Goal: Consume media (video, audio): Consume media (video, audio)

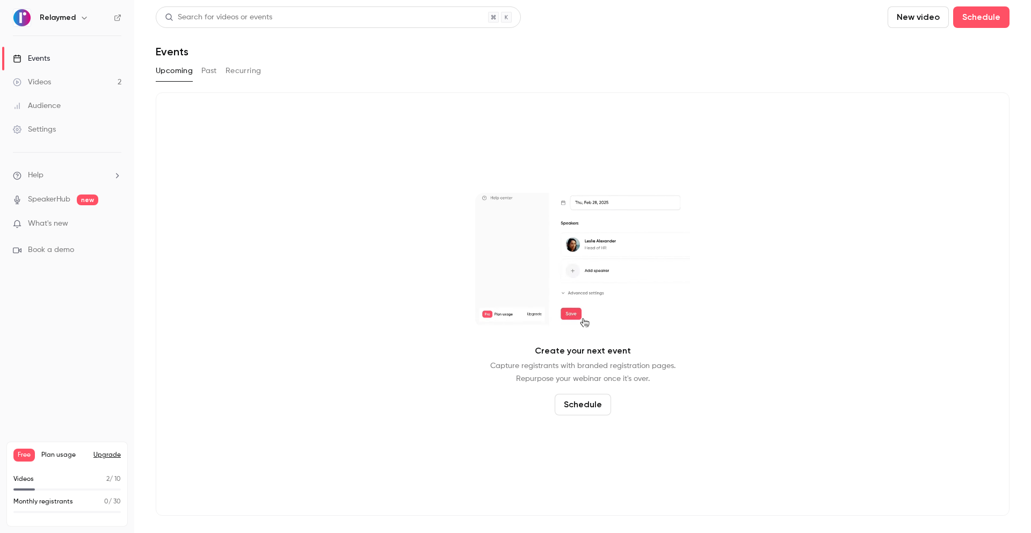
click at [53, 88] on link "Videos 2" at bounding box center [67, 82] width 134 height 24
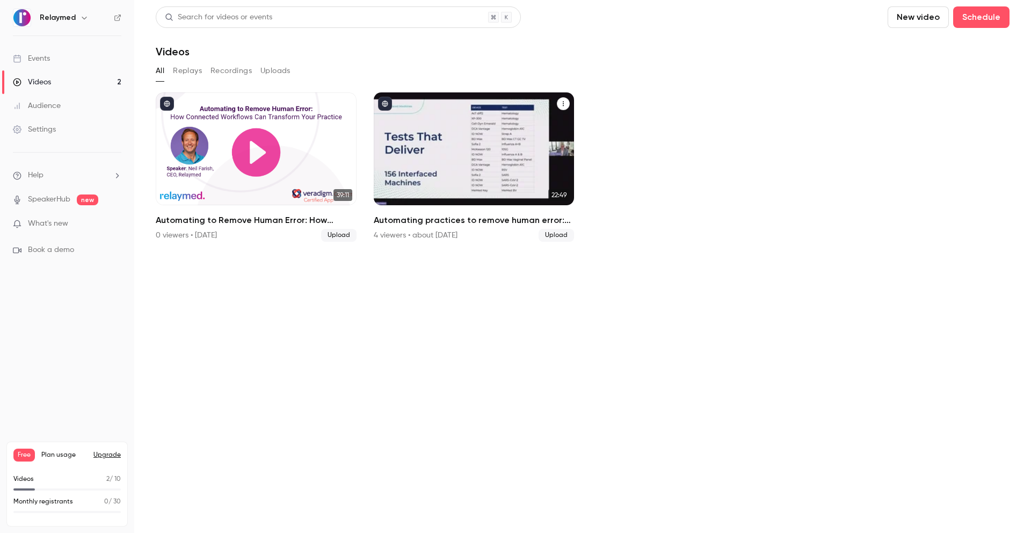
click at [568, 161] on div "Automating practices to remove human error: TrustCare Health’s digitalization j…" at bounding box center [474, 148] width 201 height 113
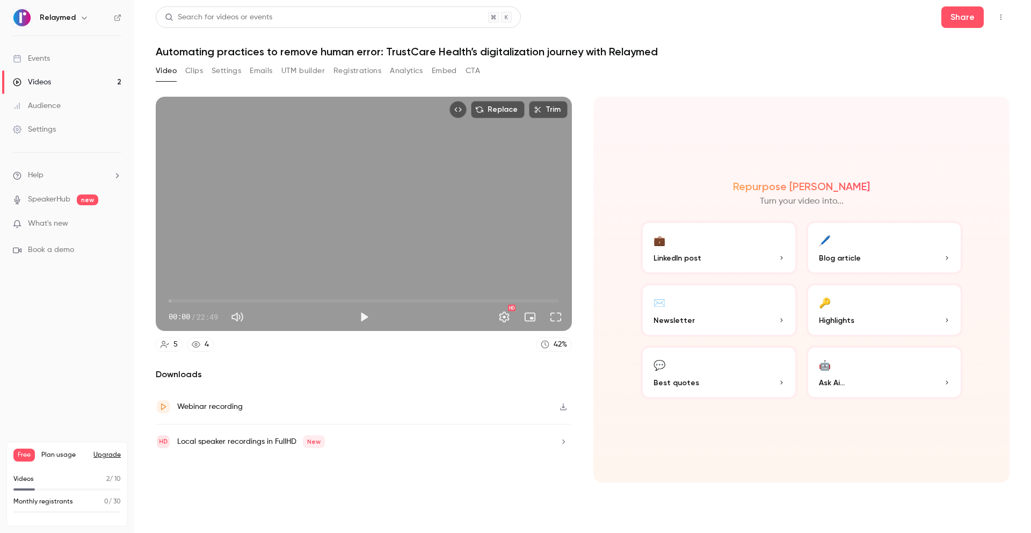
click at [445, 67] on button "Embed" at bounding box center [444, 70] width 25 height 17
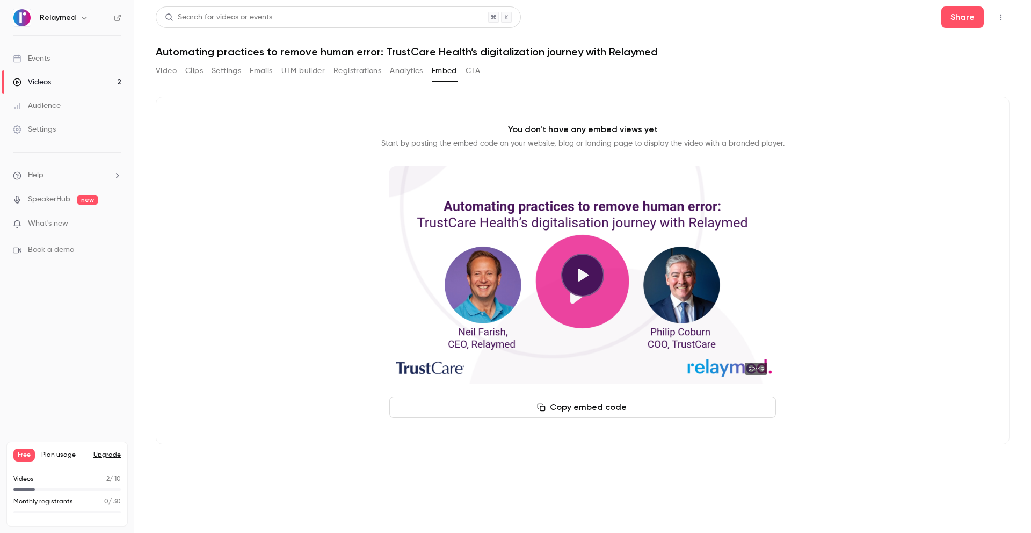
click at [606, 410] on button "Copy embed code" at bounding box center [582, 406] width 387 height 21
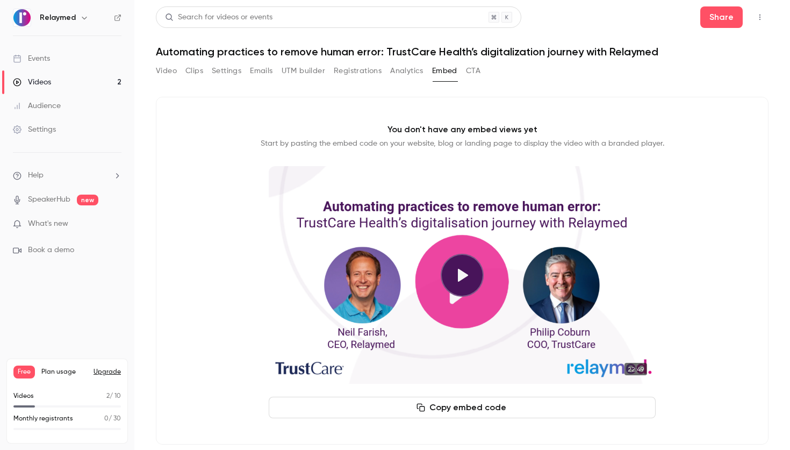
click at [495, 406] on button "Copy embed code" at bounding box center [462, 406] width 387 height 21
click at [122, 17] on nav "Relaymed Events Videos 2 Audience Settings Help SpeakerHub new What's new Book …" at bounding box center [67, 225] width 134 height 450
click at [118, 19] on icon at bounding box center [118, 18] width 8 height 8
click at [69, 228] on p "What's new" at bounding box center [58, 223] width 91 height 11
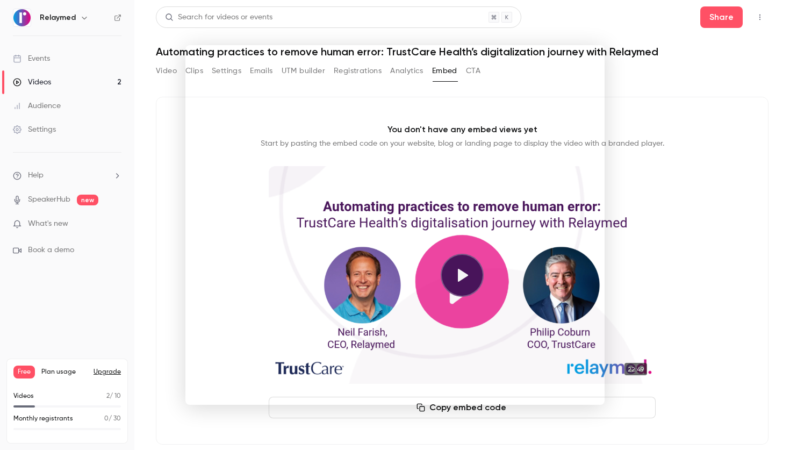
click at [307, 27] on div at bounding box center [395, 225] width 790 height 450
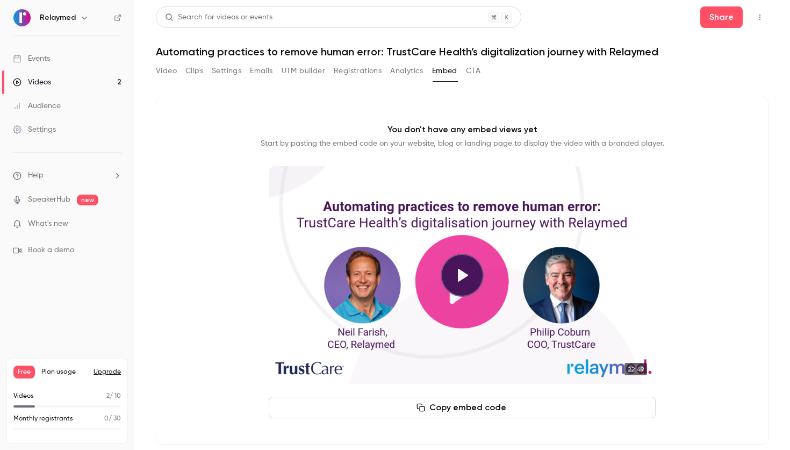
click at [408, 69] on button "Analytics" at bounding box center [406, 70] width 33 height 17
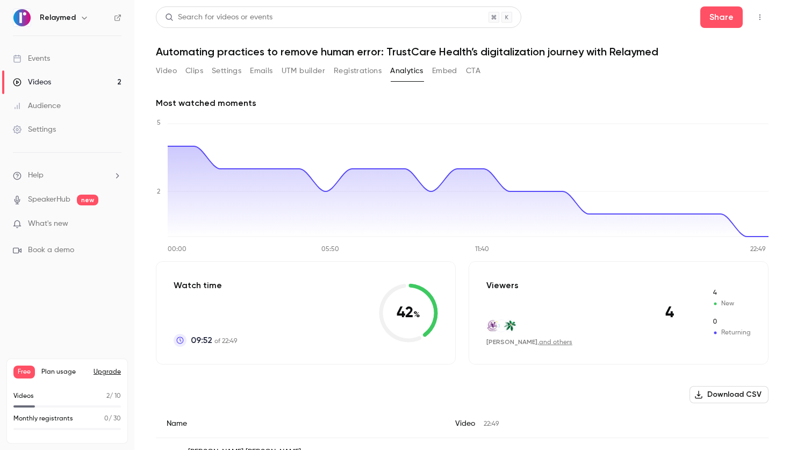
click at [443, 69] on button "Embed" at bounding box center [444, 70] width 25 height 17
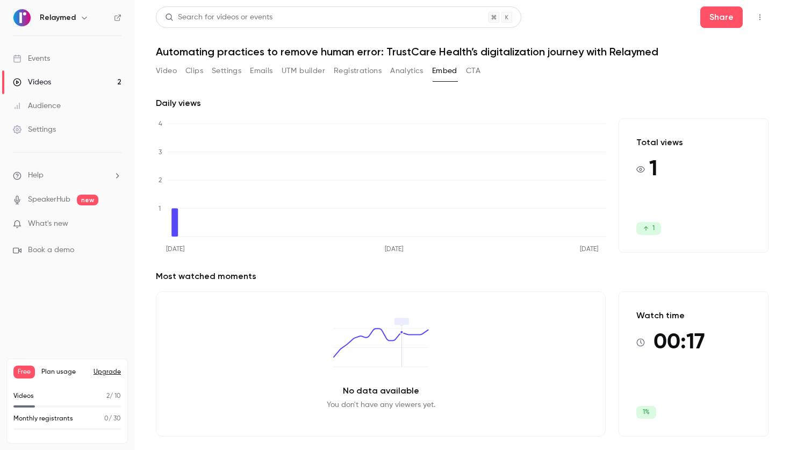
click at [468, 70] on button "CTA" at bounding box center [473, 70] width 15 height 17
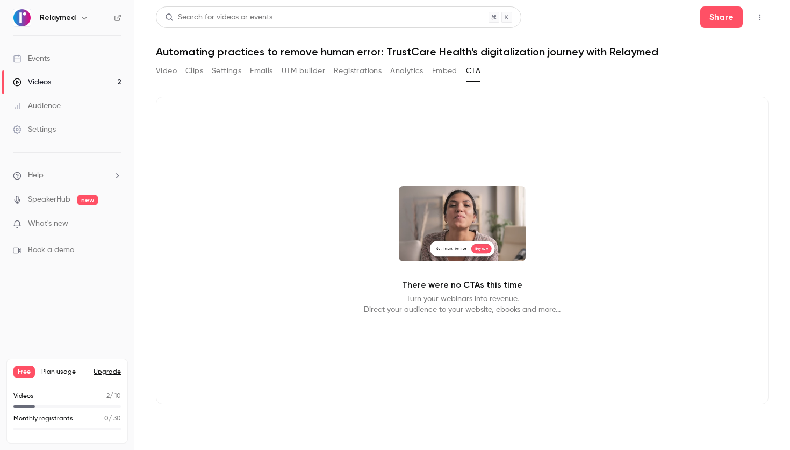
click at [488, 223] on video at bounding box center [462, 223] width 127 height 75
drag, startPoint x: 492, startPoint y: 286, endPoint x: 488, endPoint y: 245, distance: 41.6
click at [492, 286] on p "There were no CTAs this time" at bounding box center [462, 284] width 120 height 13
click at [486, 239] on video at bounding box center [462, 223] width 127 height 75
click at [181, 71] on div "Video Clips Settings Emails UTM builder Registrations Analytics Embed CTA" at bounding box center [318, 70] width 324 height 17
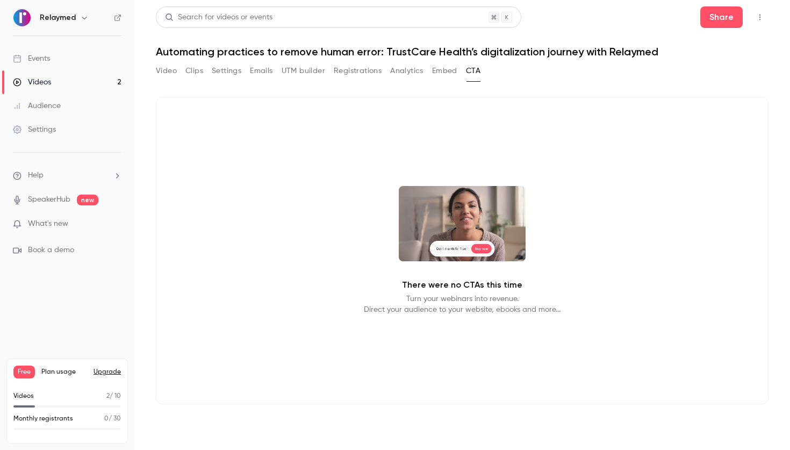
click at [179, 71] on div "Video Clips Settings Emails UTM builder Registrations Analytics Embed CTA" at bounding box center [318, 70] width 324 height 17
click at [176, 73] on div "Video Clips Settings Emails UTM builder Registrations Analytics Embed CTA" at bounding box center [318, 70] width 324 height 17
click at [173, 72] on button "Video" at bounding box center [166, 70] width 21 height 17
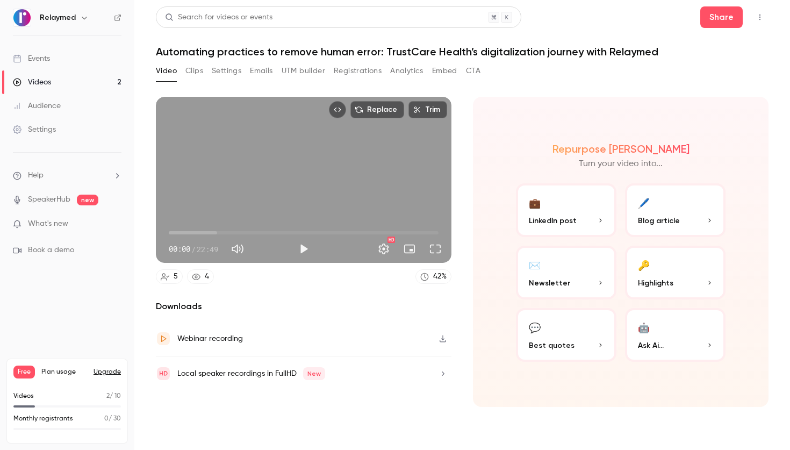
click at [409, 74] on button "Analytics" at bounding box center [406, 70] width 33 height 17
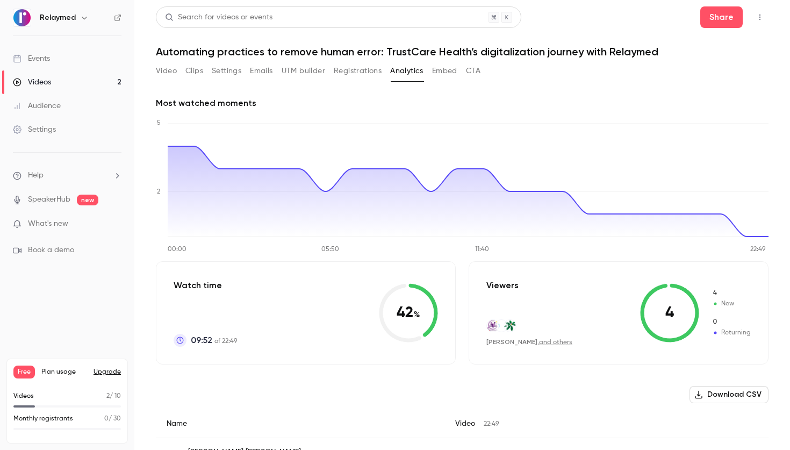
click at [333, 75] on div "Video Clips Settings Emails UTM builder Registrations Analytics Embed CTA" at bounding box center [318, 70] width 324 height 17
click at [341, 73] on button "Registrations" at bounding box center [358, 70] width 48 height 17
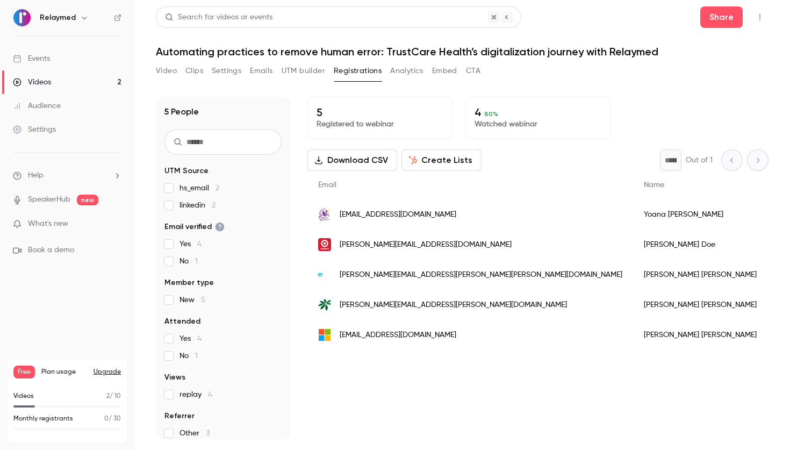
click at [305, 75] on button "UTM builder" at bounding box center [303, 70] width 44 height 17
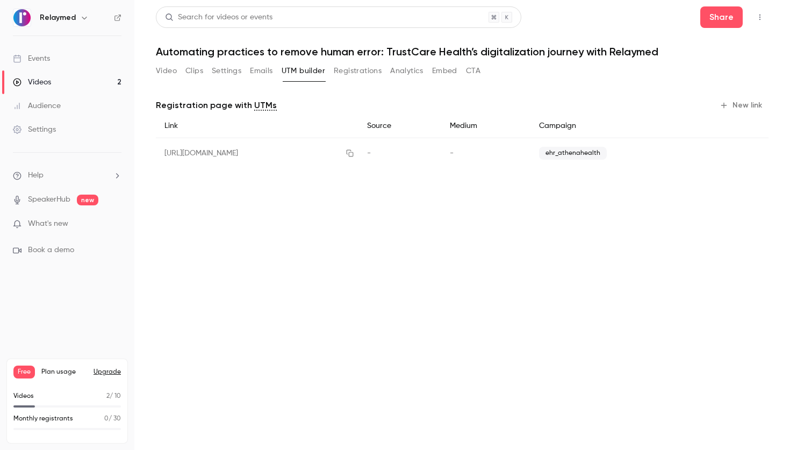
click at [241, 79] on button "Settings" at bounding box center [227, 70] width 30 height 17
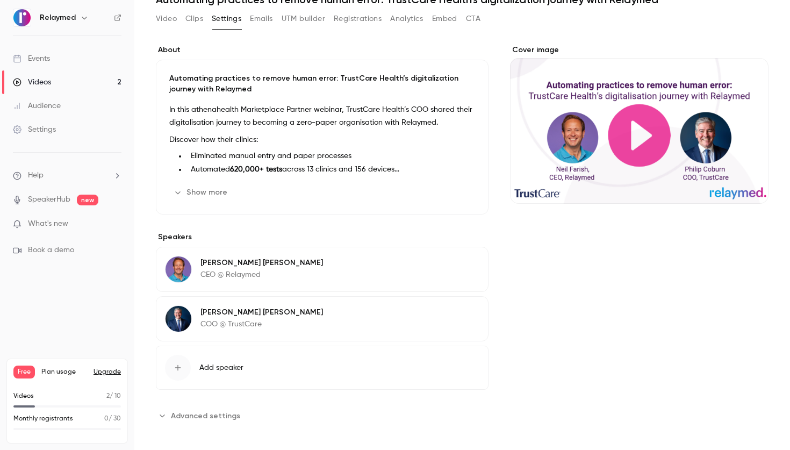
scroll to position [50, 0]
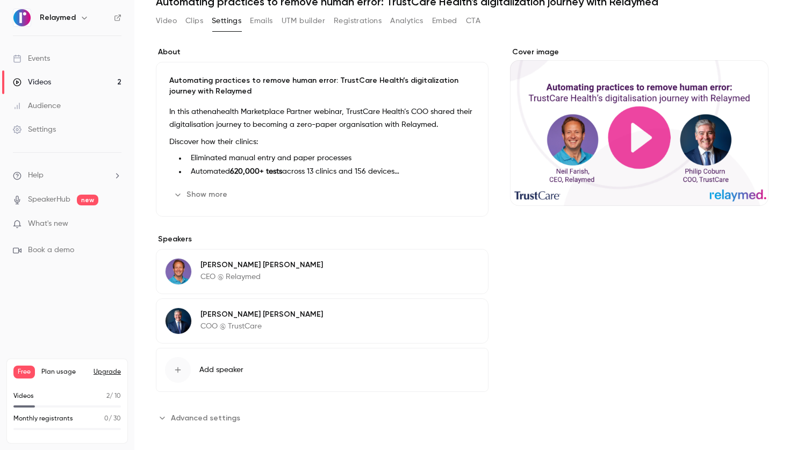
click at [218, 413] on span "Advanced settings" at bounding box center [205, 417] width 69 height 11
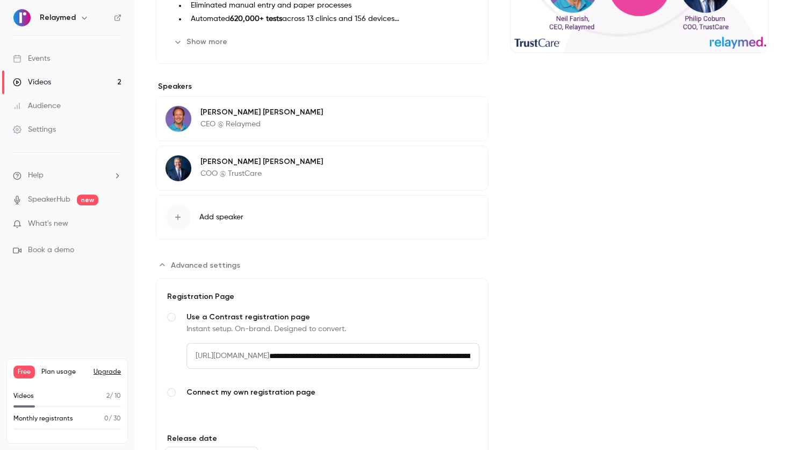
scroll to position [303, 0]
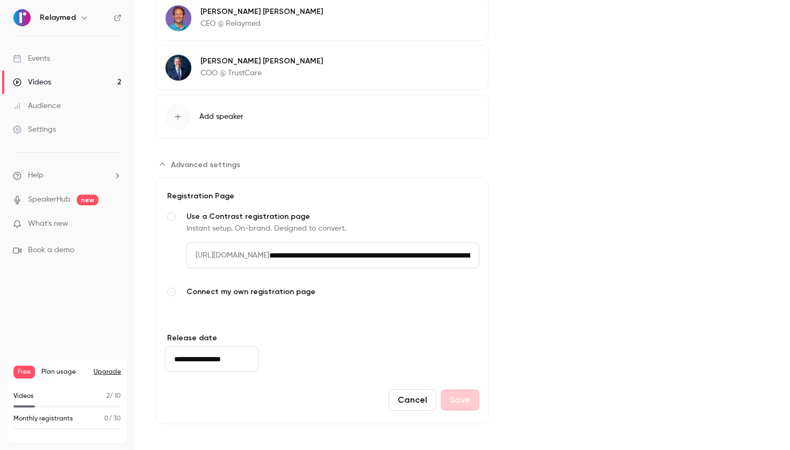
click at [296, 288] on span "Connect my own registration page" at bounding box center [332, 291] width 293 height 11
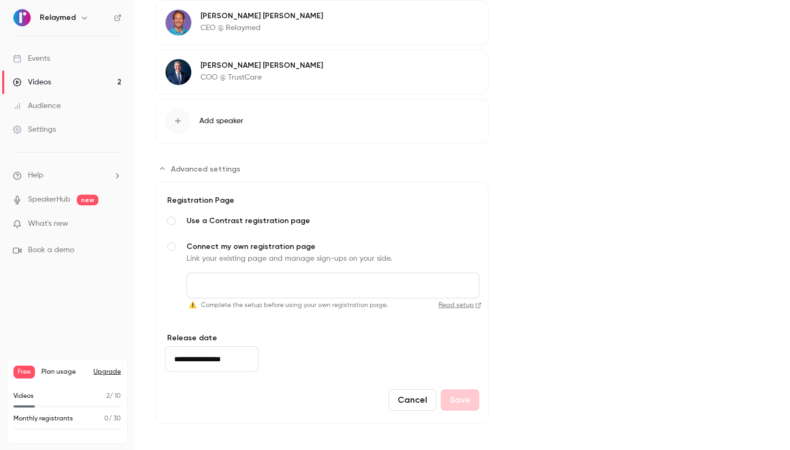
click at [251, 223] on span "Use a Contrast registration page" at bounding box center [332, 220] width 293 height 11
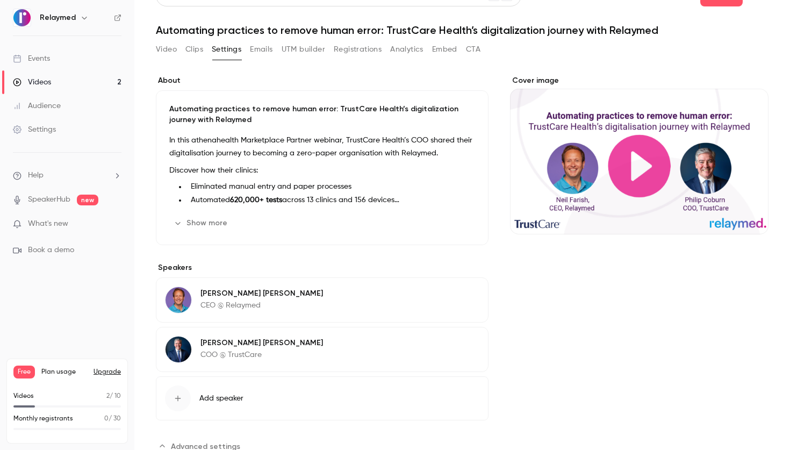
scroll to position [0, 0]
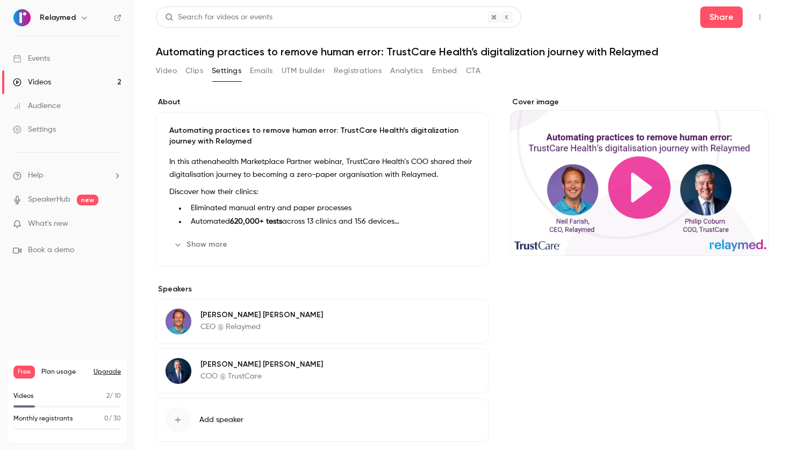
click at [272, 68] on button "Emails" at bounding box center [261, 70] width 23 height 17
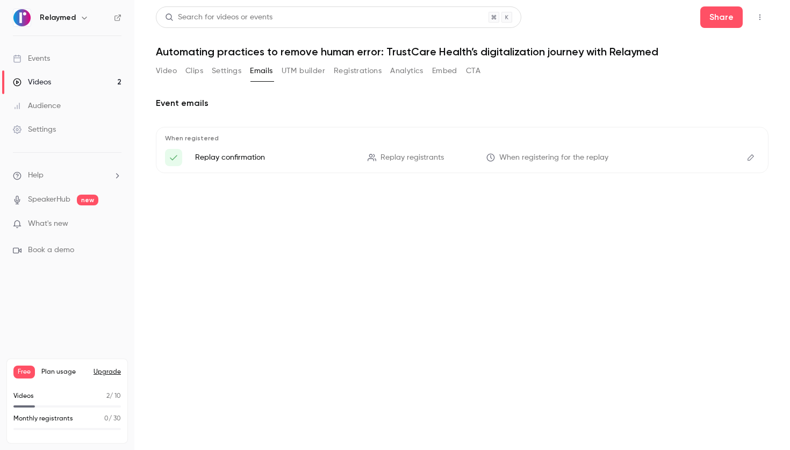
click at [192, 70] on button "Clips" at bounding box center [194, 70] width 18 height 17
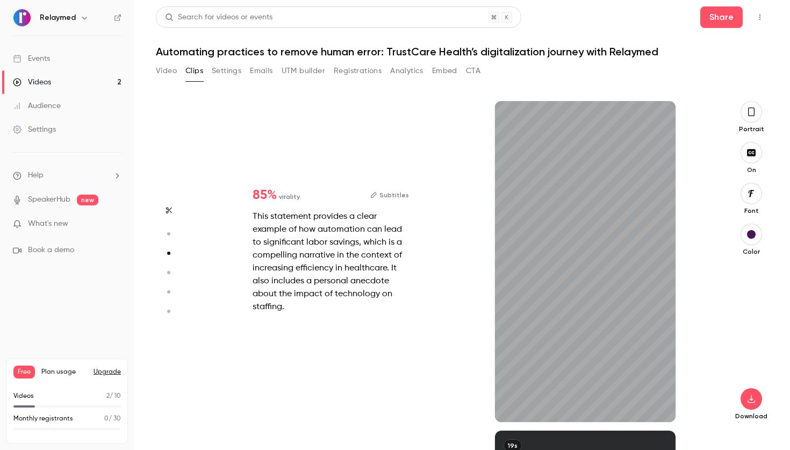
scroll to position [658, 0]
click at [657, 407] on icon "button" at bounding box center [657, 405] width 7 height 6
type input "*"
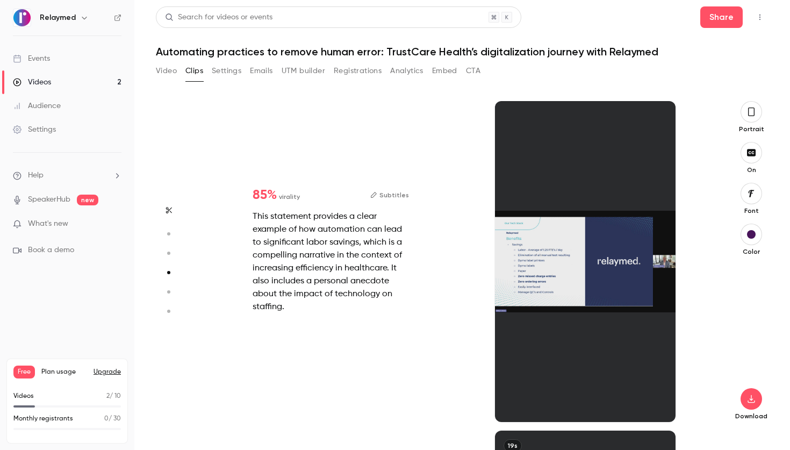
scroll to position [988, 0]
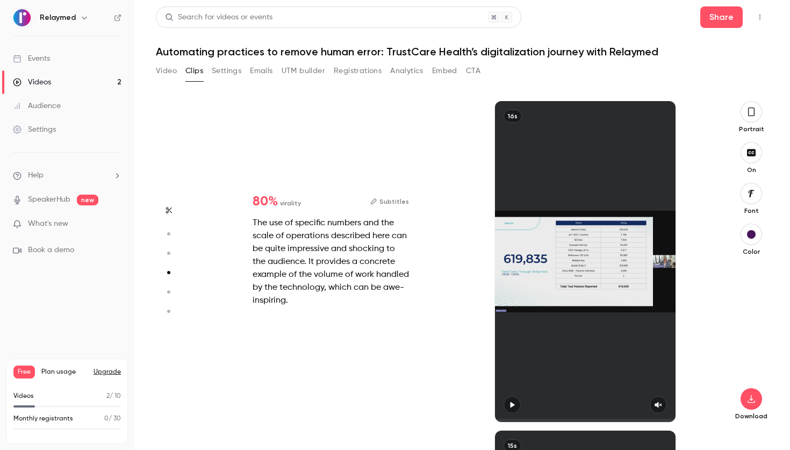
type input "*"
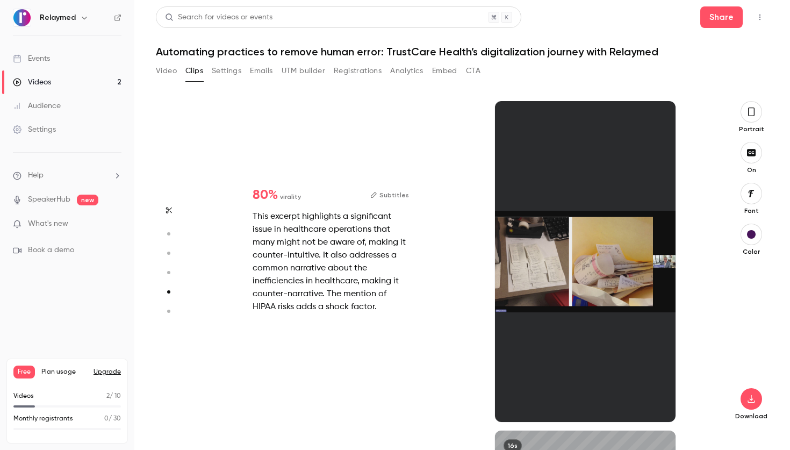
type input "*"
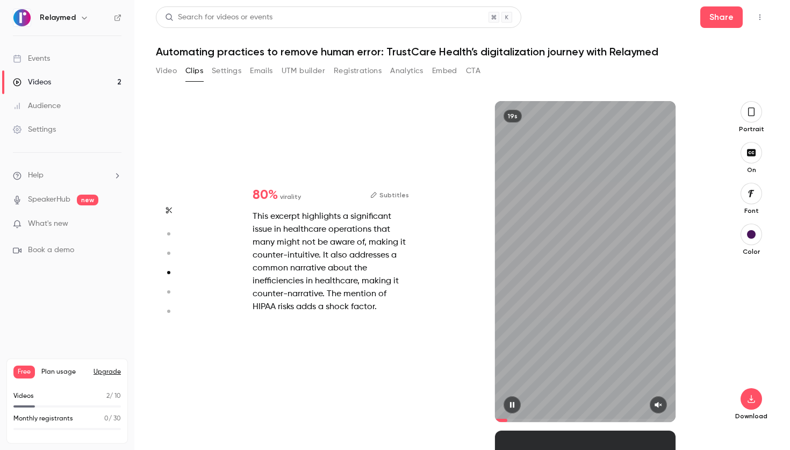
click at [654, 405] on icon "button" at bounding box center [658, 405] width 9 height 8
click at [509, 404] on icon "button" at bounding box center [512, 405] width 9 height 8
click at [280, 222] on div "This excerpt highlights a significant issue in healthcare operations that many …" at bounding box center [330, 261] width 156 height 103
click at [337, 246] on div "This excerpt highlights a significant issue in healthcare operations that many …" at bounding box center [330, 261] width 156 height 103
click at [328, 248] on div "This excerpt highlights a significant issue in healthcare operations that many …" at bounding box center [330, 261] width 156 height 103
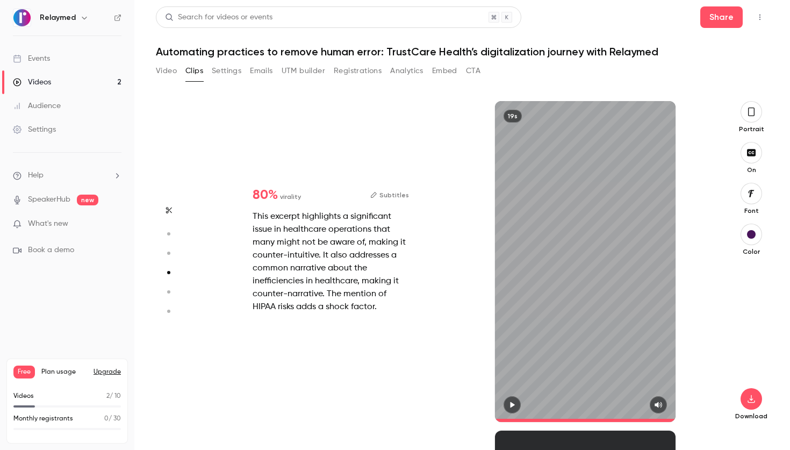
click at [312, 314] on div "80 % virality Subtitles This excerpt highlights a significant issue in healthca…" at bounding box center [330, 250] width 191 height 159
click at [386, 193] on button "Subtitles" at bounding box center [389, 195] width 39 height 13
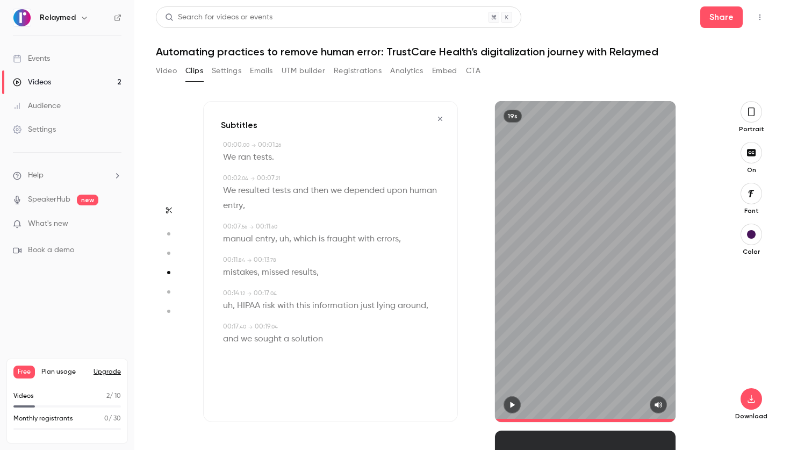
click at [228, 306] on span "uh" at bounding box center [228, 305] width 10 height 15
type input "****"
click at [223, 322] on button "Edit" at bounding box center [224, 324] width 37 height 17
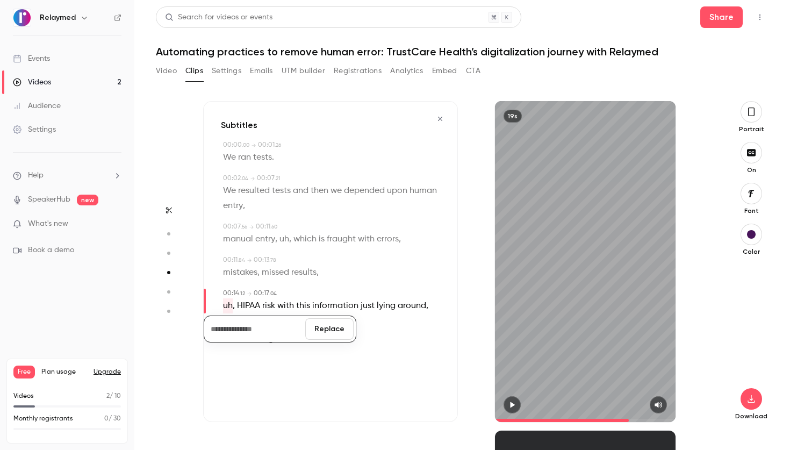
click at [334, 333] on button "Replace" at bounding box center [329, 328] width 48 height 21
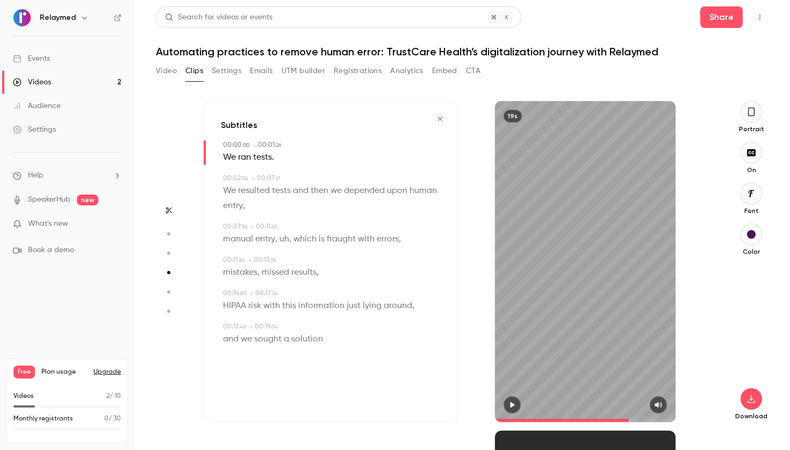
type input "*"
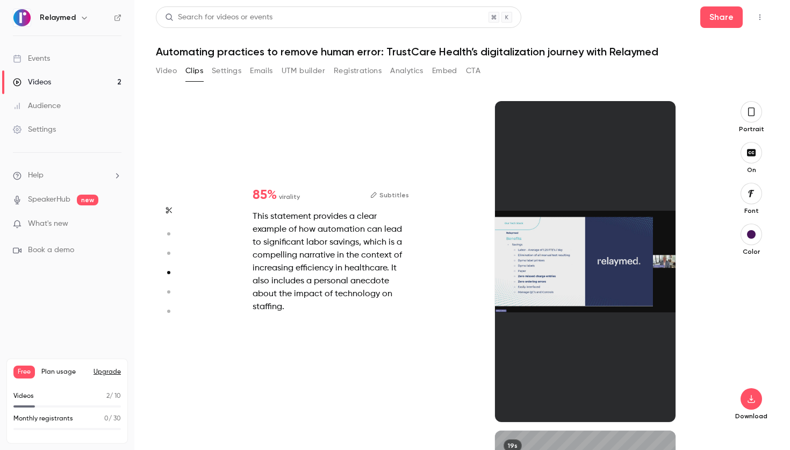
scroll to position [658, 0]
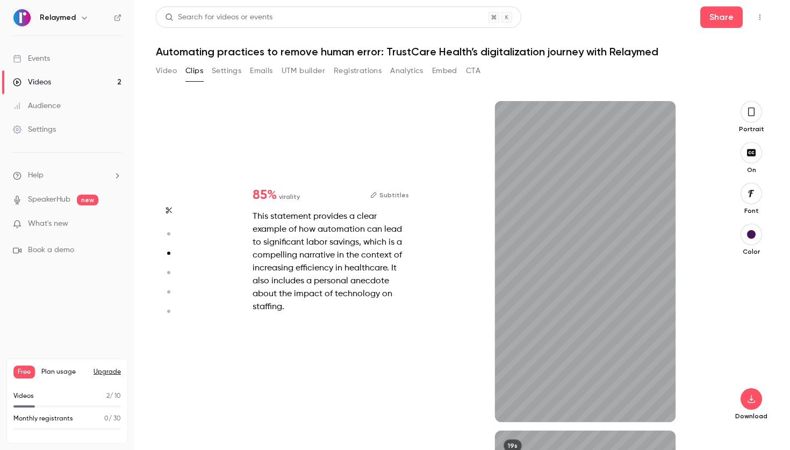
type input "*"
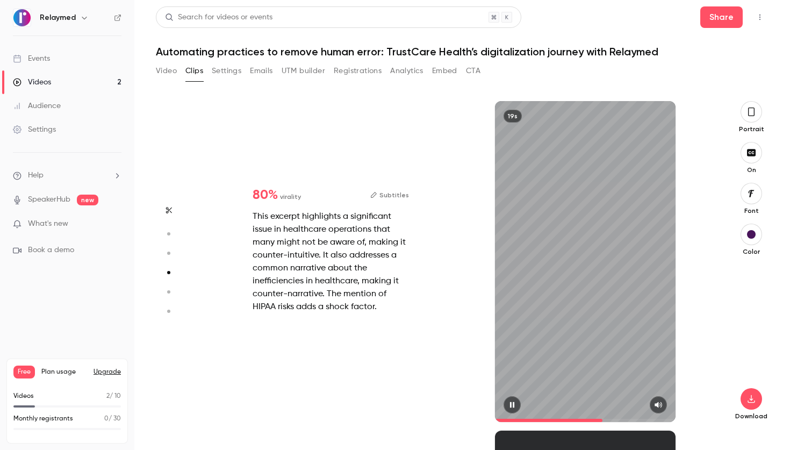
click at [387, 192] on button "Subtitles" at bounding box center [389, 195] width 39 height 13
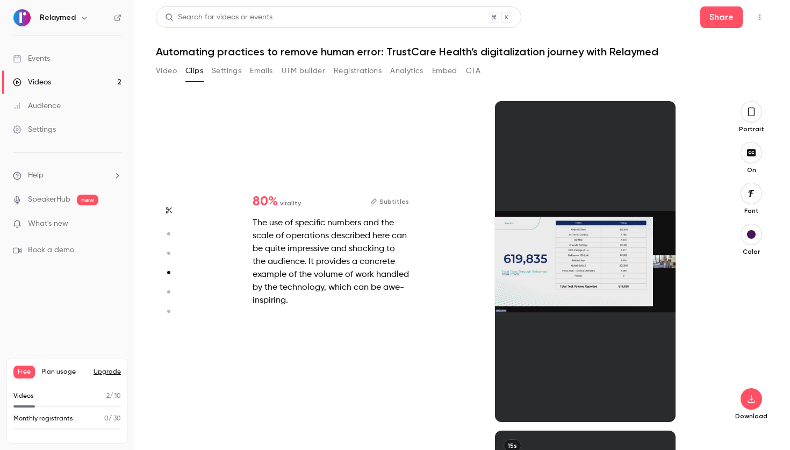
type input "*"
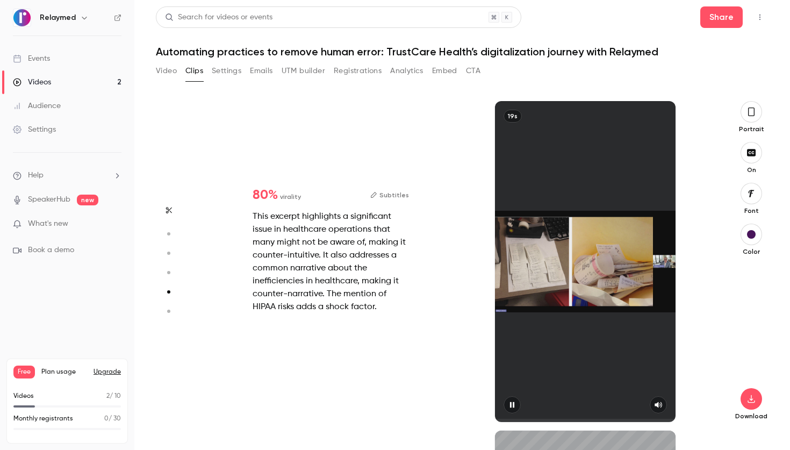
type input "*"
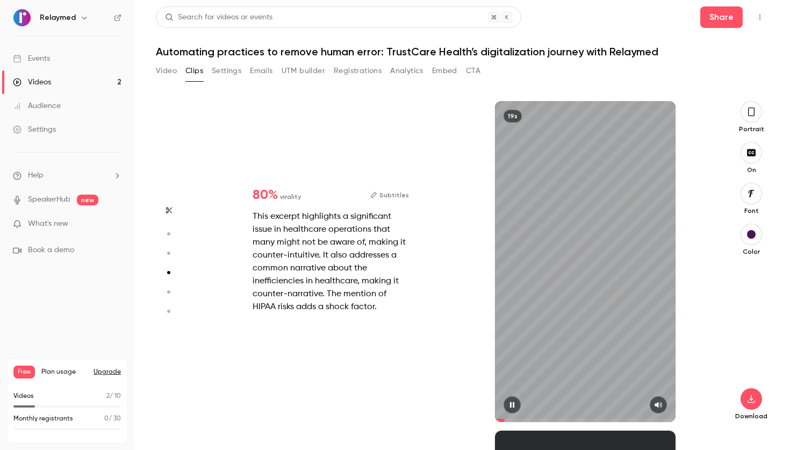
click at [387, 191] on button "Subtitles" at bounding box center [389, 195] width 39 height 13
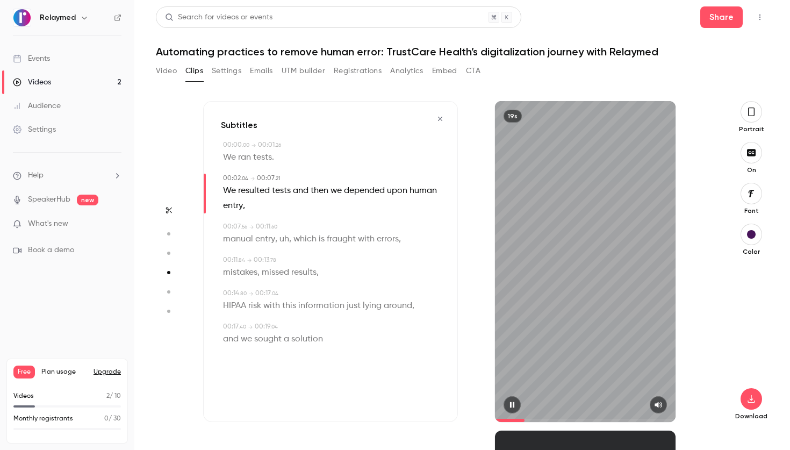
click at [282, 238] on span "uh" at bounding box center [284, 238] width 10 height 15
type input "***"
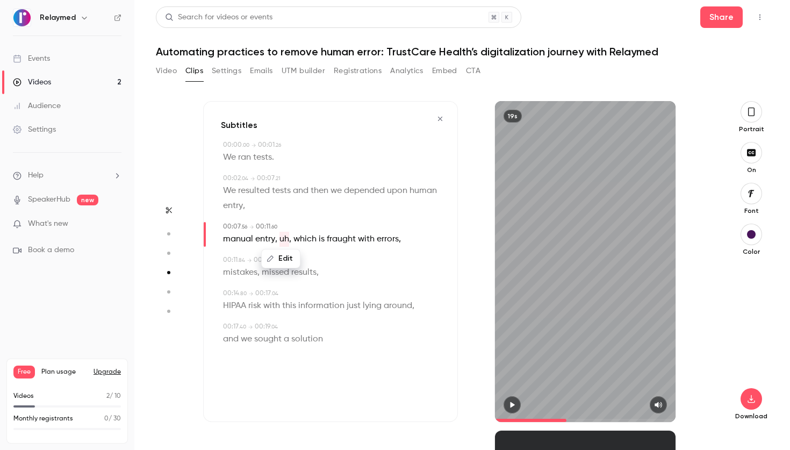
click at [291, 262] on button "Edit" at bounding box center [280, 258] width 37 height 17
click at [331, 258] on button "Replace" at bounding box center [334, 261] width 48 height 21
type input "*"
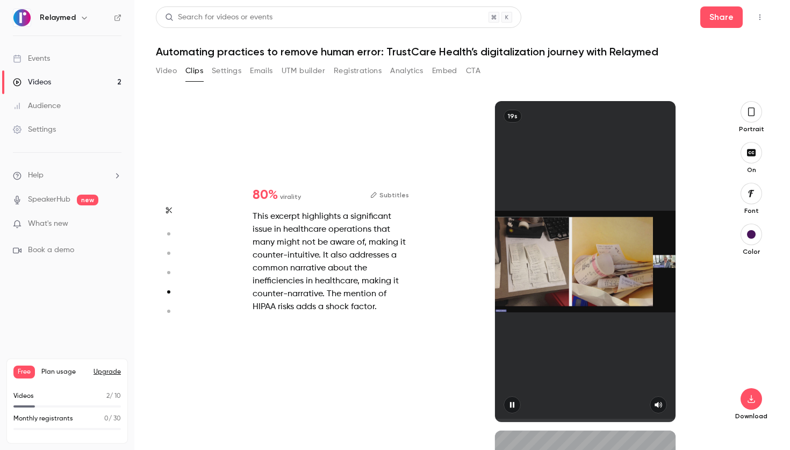
type input "*"
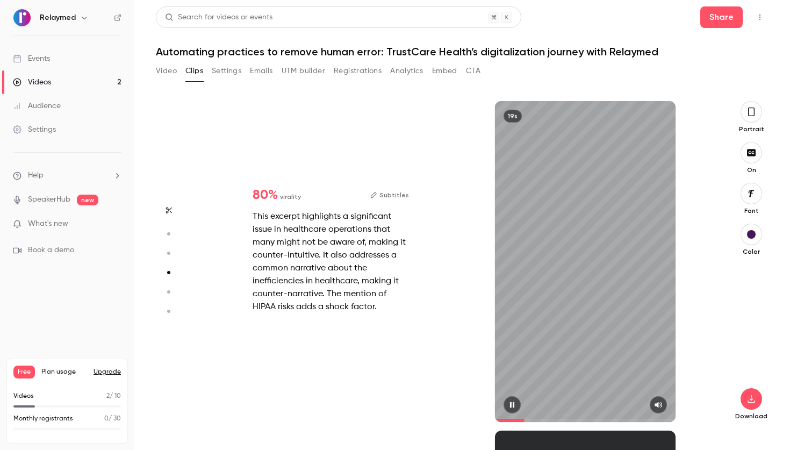
click at [592, 260] on div "19s" at bounding box center [585, 261] width 180 height 321
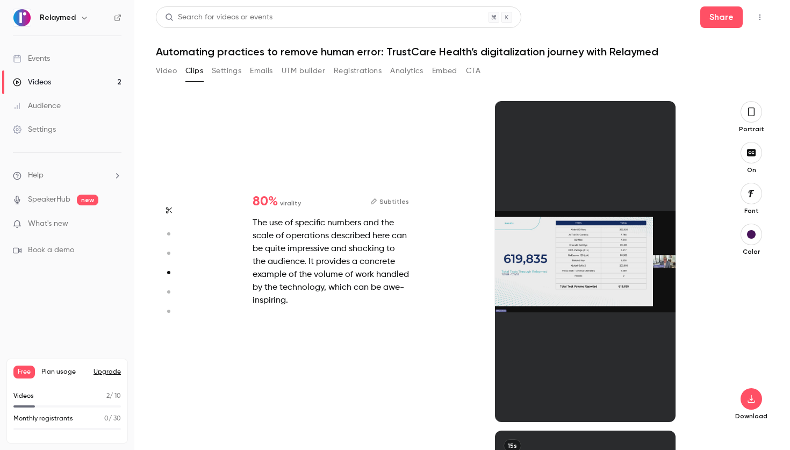
type input "*"
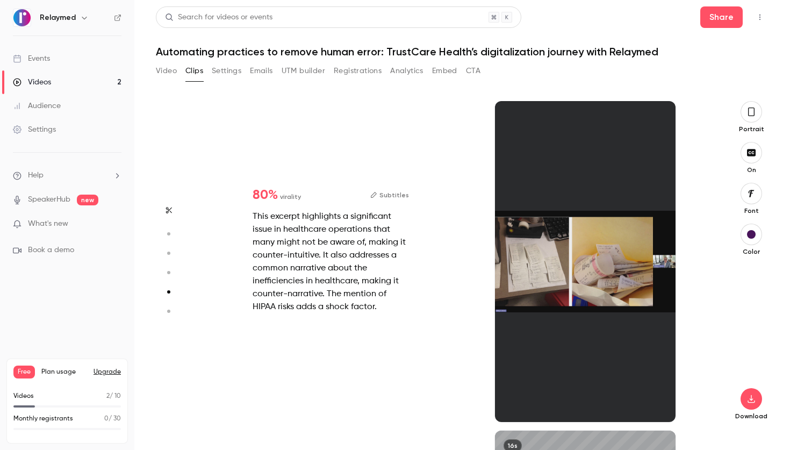
type input "*"
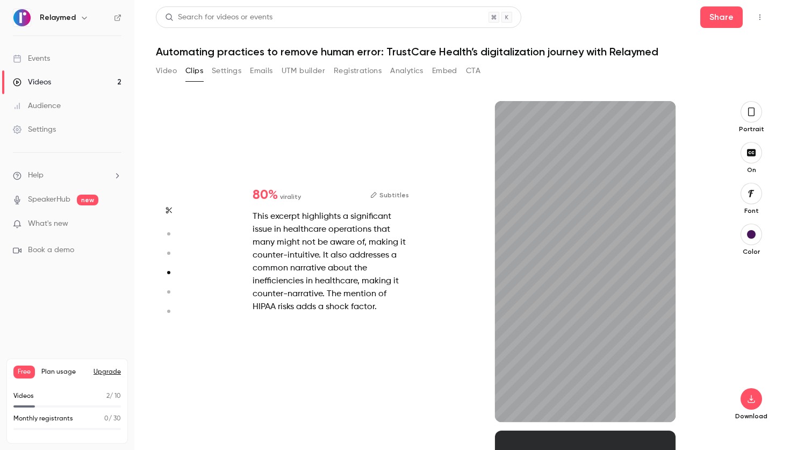
click at [752, 113] on icon "button" at bounding box center [751, 112] width 9 height 12
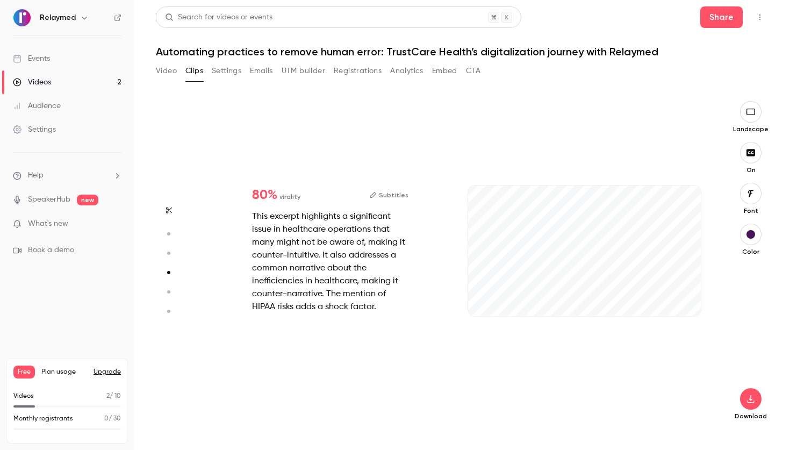
click at [752, 113] on icon "button" at bounding box center [750, 111] width 12 height 9
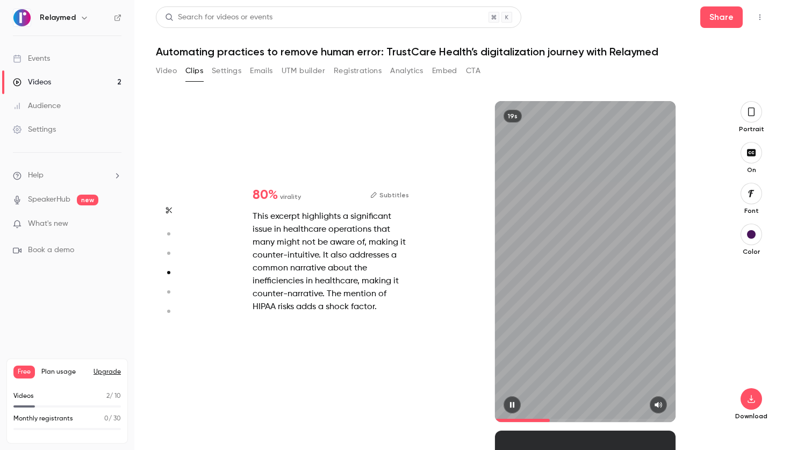
click at [633, 241] on div "19s" at bounding box center [585, 261] width 180 height 321
click at [753, 106] on icon "button" at bounding box center [751, 112] width 9 height 12
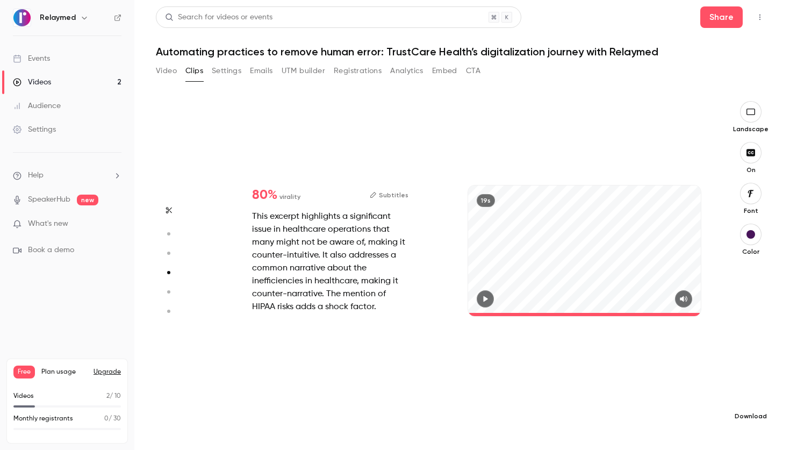
click at [754, 398] on icon "button" at bounding box center [750, 398] width 13 height 9
click at [548, 350] on div at bounding box center [395, 225] width 790 height 450
click at [494, 298] on button "button" at bounding box center [484, 298] width 17 height 17
click at [751, 114] on icon "button" at bounding box center [750, 111] width 9 height 6
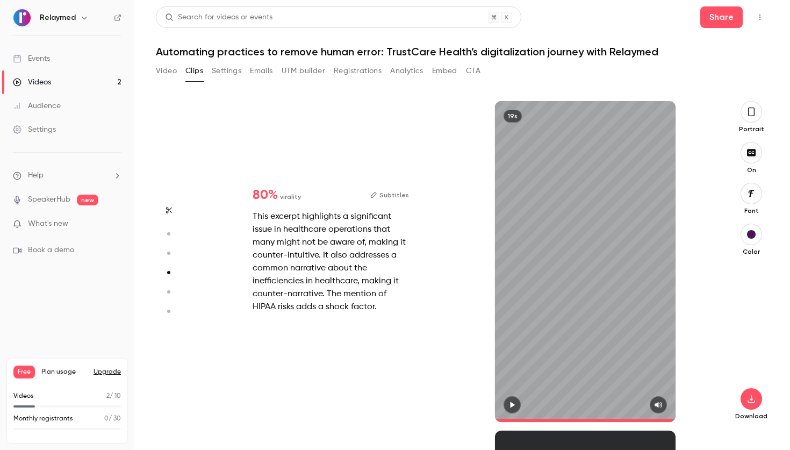
click at [538, 379] on div "19s" at bounding box center [585, 261] width 180 height 321
click at [745, 401] on icon "button" at bounding box center [750, 398] width 13 height 9
click at [513, 403] on icon "button" at bounding box center [512, 405] width 9 height 8
type input "*"
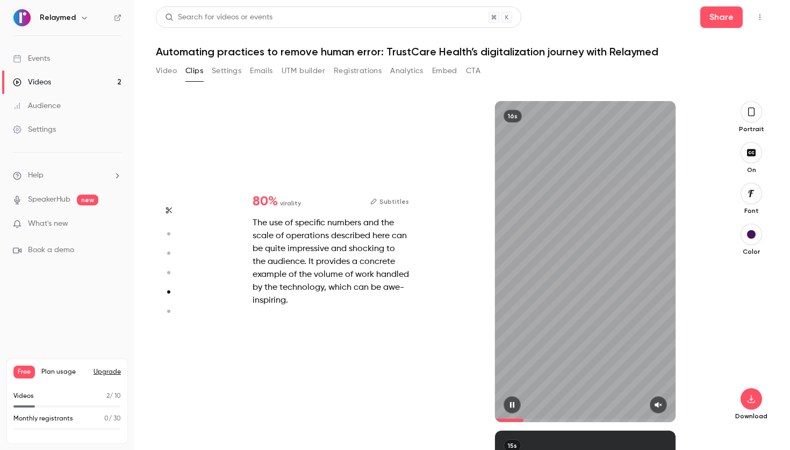
click at [655, 403] on icon "button" at bounding box center [657, 405] width 7 height 6
drag, startPoint x: 541, startPoint y: 421, endPoint x: 490, endPoint y: 419, distance: 51.0
click at [490, 419] on div "16s" at bounding box center [585, 261] width 255 height 321
type input "*"
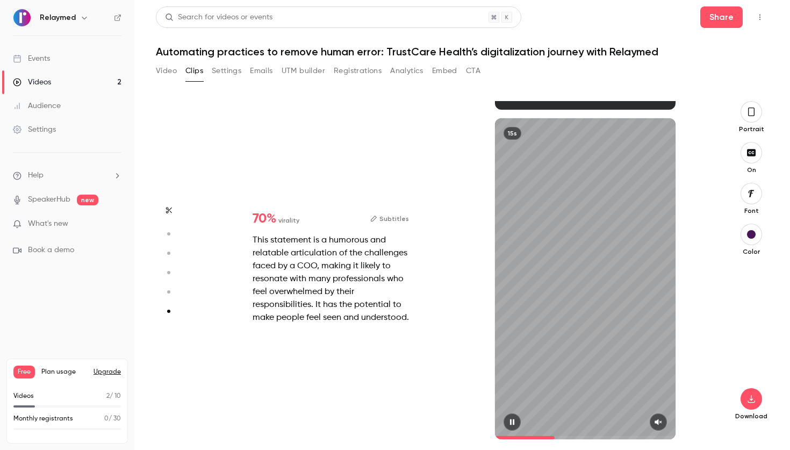
click at [562, 397] on div "15s" at bounding box center [585, 278] width 180 height 321
click at [504, 431] on span at bounding box center [585, 437] width 180 height 17
type input "*"
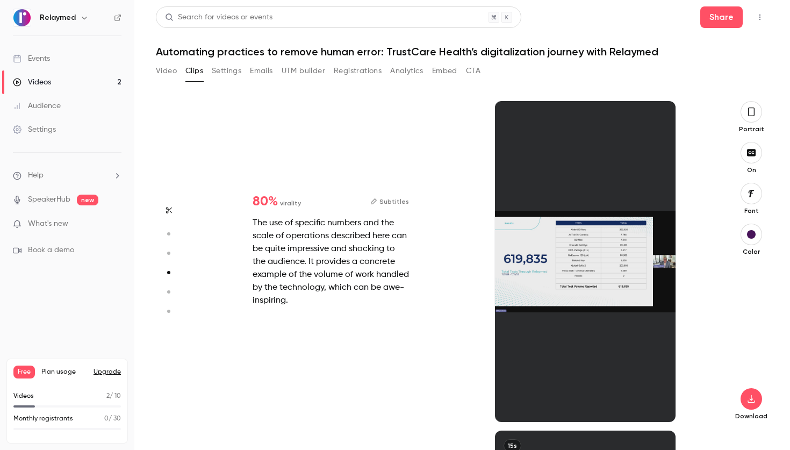
type input "*"
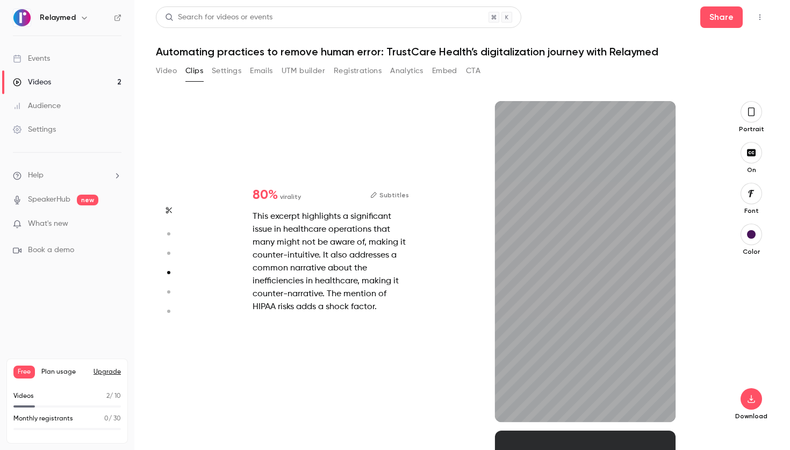
scroll to position [658, 0]
type input "*"
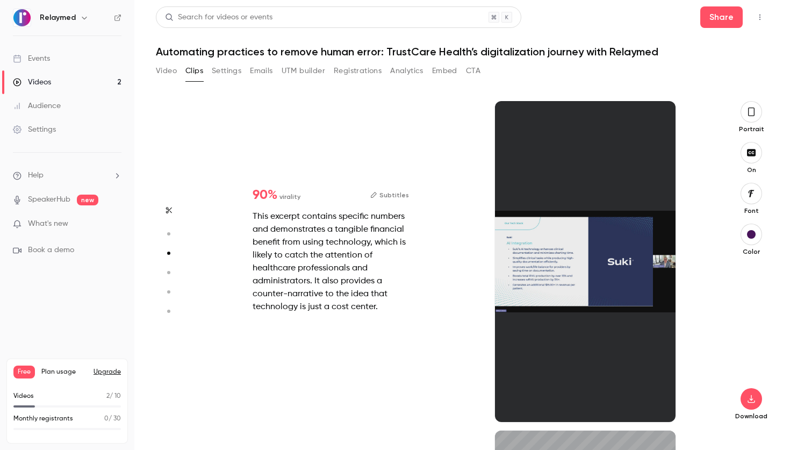
type input "*"
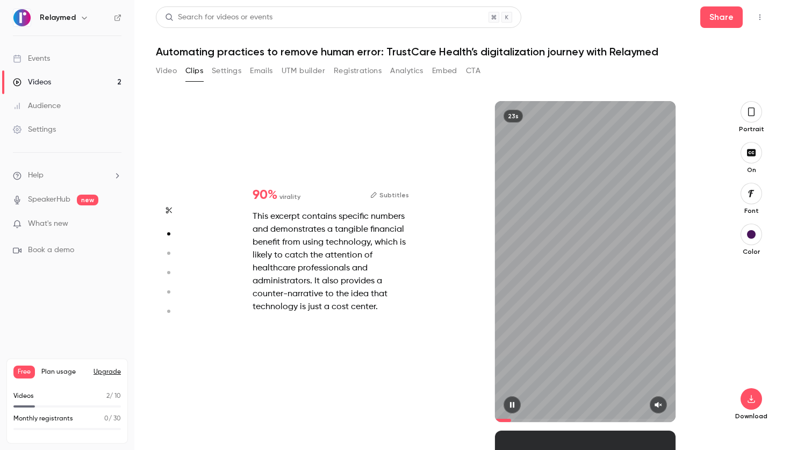
click at [537, 276] on div "23s" at bounding box center [585, 261] width 180 height 321
click at [537, 278] on div "23s" at bounding box center [585, 261] width 180 height 321
click at [514, 401] on icon "button" at bounding box center [512, 405] width 9 height 8
click at [513, 403] on icon "button" at bounding box center [512, 405] width 4 height 6
click at [657, 408] on icon "button" at bounding box center [658, 405] width 9 height 8
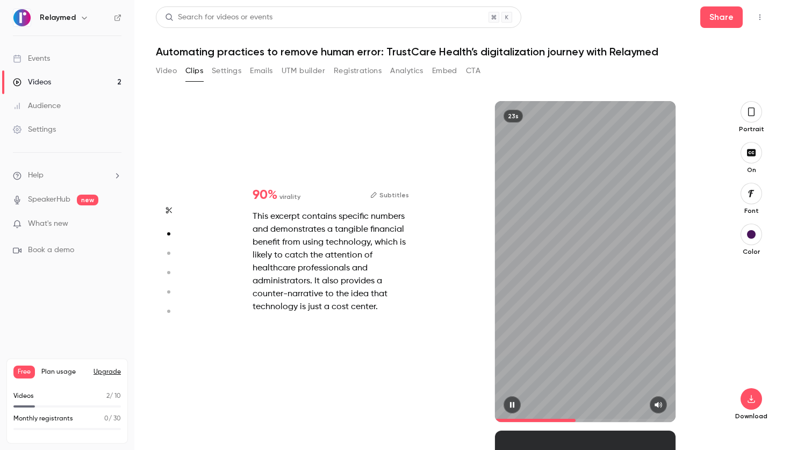
scroll to position [62, 0]
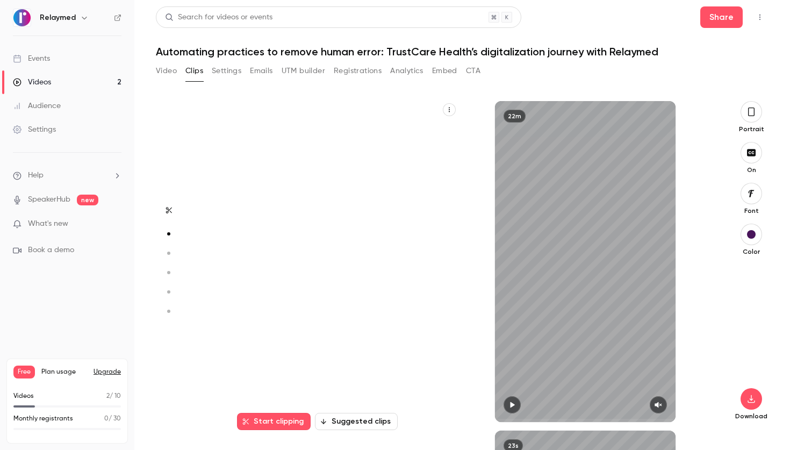
type input "*"
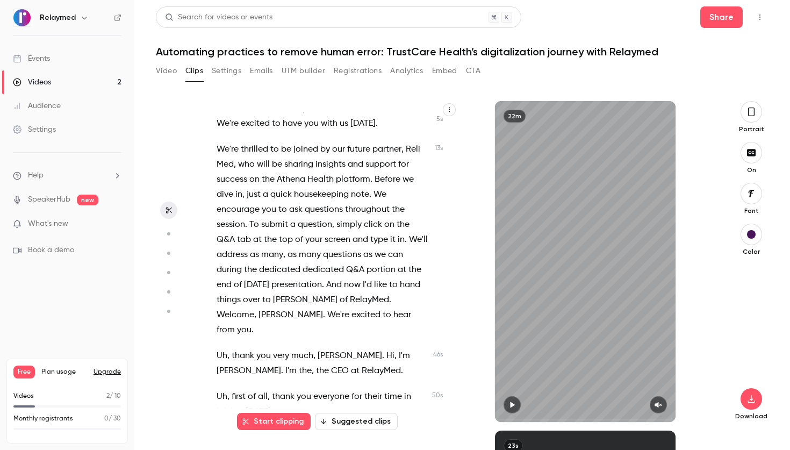
scroll to position [0, 0]
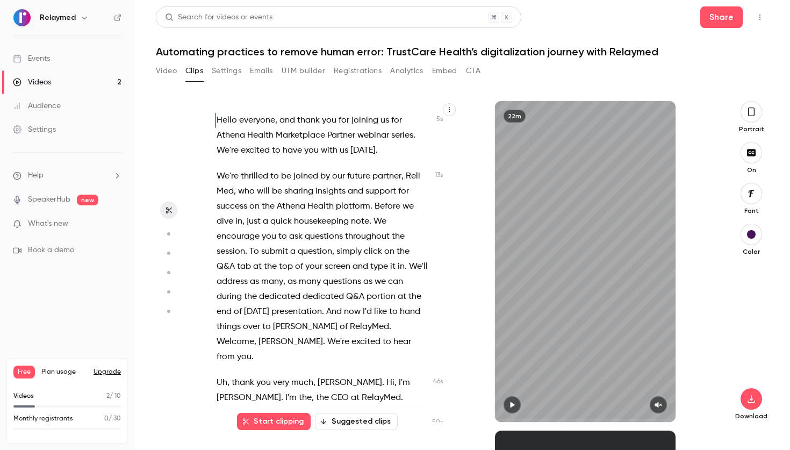
click at [163, 65] on button "Video" at bounding box center [166, 70] width 21 height 17
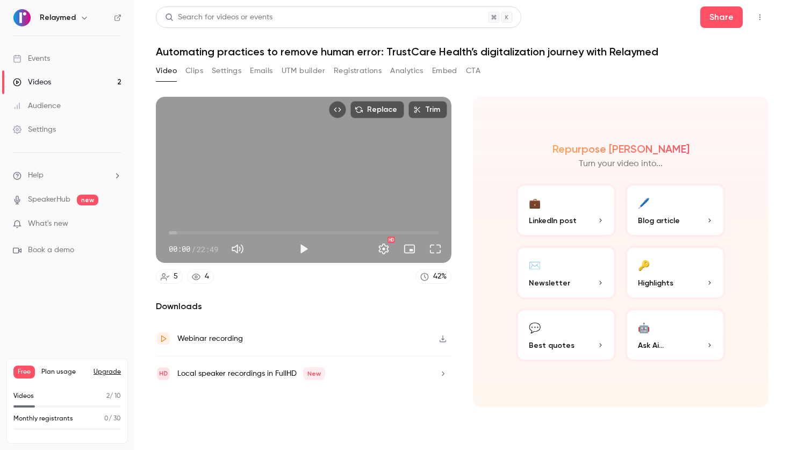
click at [288, 250] on div "00:00 / 22:49" at bounding box center [231, 248] width 124 height 17
click at [301, 249] on button "Play" at bounding box center [303, 248] width 21 height 21
click at [205, 232] on span "00:00" at bounding box center [304, 232] width 270 height 17
click at [216, 232] on span "03:03" at bounding box center [304, 232] width 270 height 17
click at [209, 231] on span "04:03" at bounding box center [304, 232] width 270 height 17
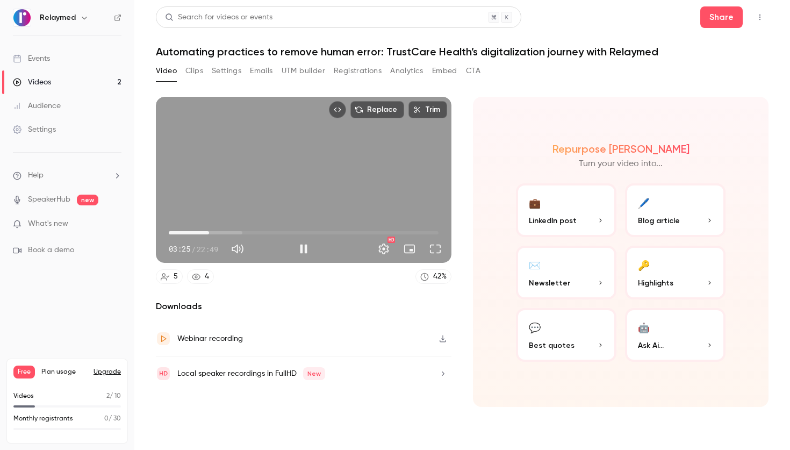
click at [211, 234] on span "03:25" at bounding box center [208, 232] width 3 height 3
click at [219, 234] on span "03:38" at bounding box center [304, 232] width 270 height 17
click at [222, 233] on span "04:32" at bounding box center [222, 232] width 3 height 3
click at [224, 233] on span "04:32" at bounding box center [222, 232] width 3 height 3
click at [229, 234] on span "04:57" at bounding box center [227, 232] width 3 height 3
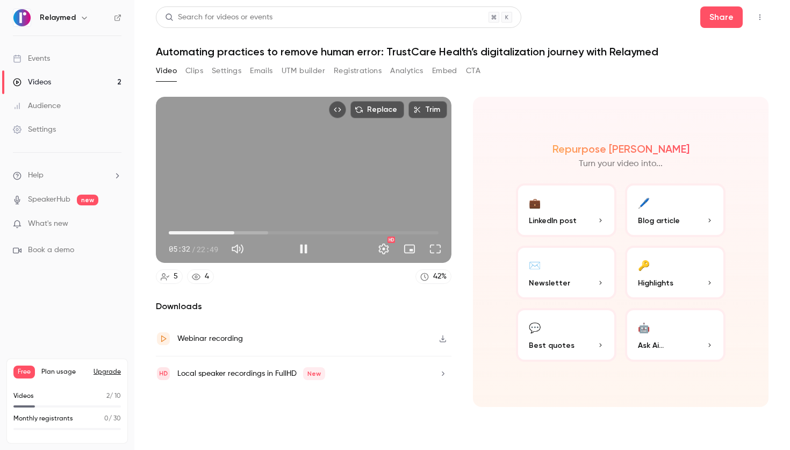
click at [234, 234] on span "05:32" at bounding box center [234, 232] width 3 height 3
click at [236, 233] on span "05:43" at bounding box center [236, 232] width 3 height 3
click at [238, 233] on span "05:43" at bounding box center [236, 232] width 3 height 3
click at [240, 233] on span "05:52" at bounding box center [237, 232] width 3 height 3
click at [243, 233] on span "06:19" at bounding box center [243, 232] width 3 height 3
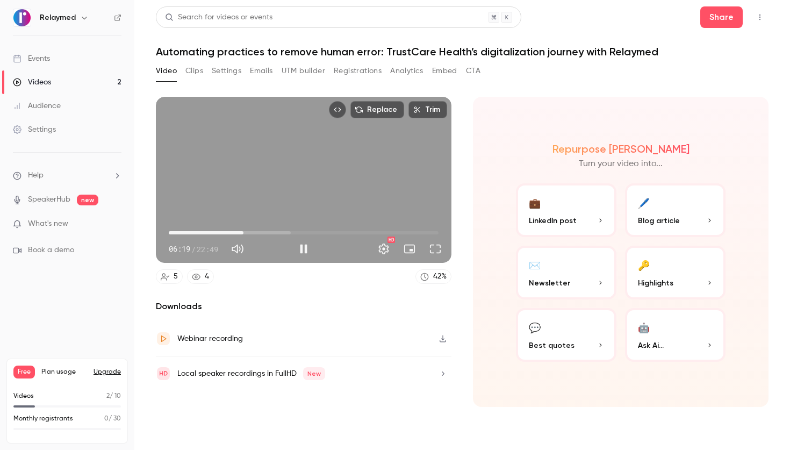
click at [245, 234] on span "06:19" at bounding box center [243, 232] width 3 height 3
click at [248, 234] on span "06:35" at bounding box center [246, 232] width 3 height 3
click at [252, 234] on span "06:55" at bounding box center [250, 232] width 3 height 3
click at [254, 234] on span "07:05" at bounding box center [252, 232] width 3 height 3
click at [261, 234] on span "07:49" at bounding box center [304, 232] width 270 height 17
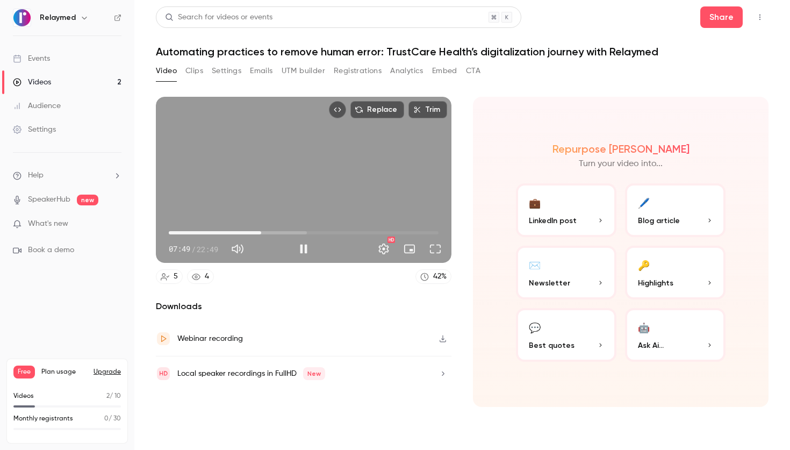
click at [263, 233] on span "07:49" at bounding box center [260, 232] width 3 height 3
click at [265, 232] on span "08:03" at bounding box center [263, 232] width 3 height 3
click at [432, 248] on button "Full screen" at bounding box center [434, 248] width 21 height 21
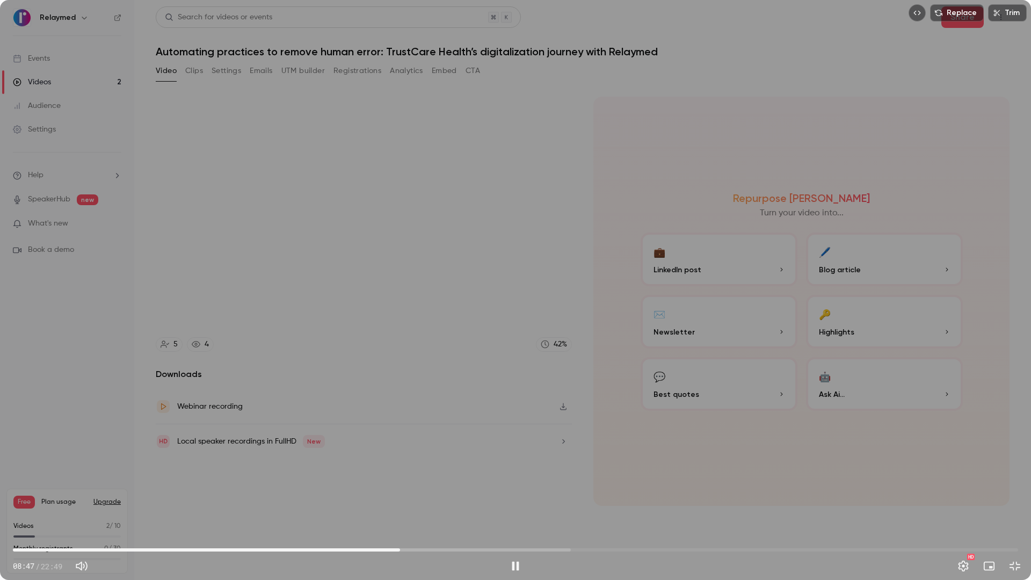
click at [400, 431] on span "08:47" at bounding box center [515, 549] width 1005 height 17
click at [423, 431] on span "08:47" at bounding box center [515, 549] width 1005 height 17
click at [436, 431] on span "09:36" at bounding box center [515, 549] width 1005 height 17
click at [459, 431] on span "10:07" at bounding box center [515, 549] width 1005 height 17
click at [473, 431] on span "10:26" at bounding box center [515, 549] width 1005 height 17
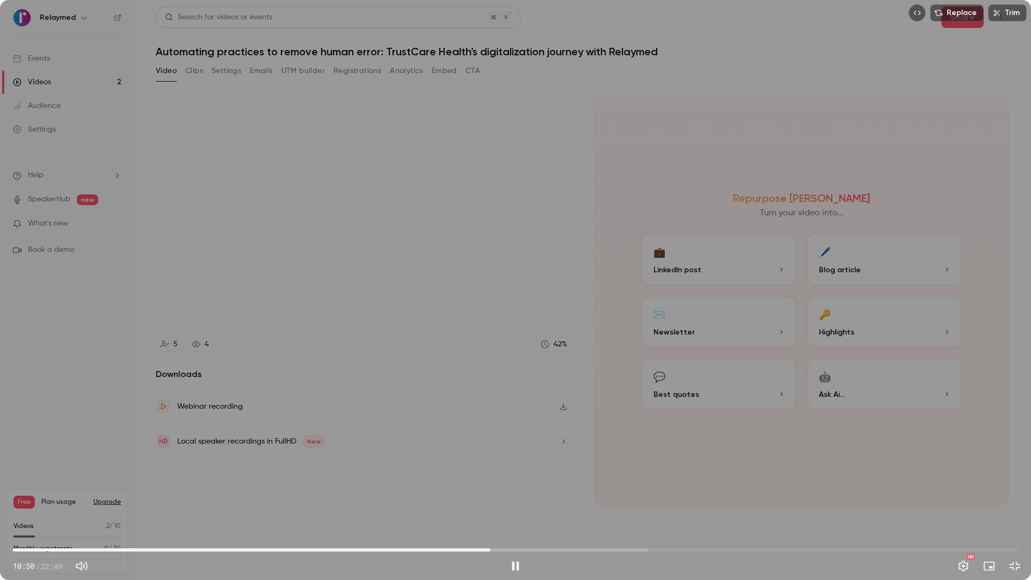
click at [490, 431] on span "10:50" at bounding box center [515, 549] width 1005 height 17
click at [480, 431] on span "10:36" at bounding box center [515, 549] width 1005 height 17
click at [496, 431] on span "10:57" at bounding box center [515, 549] width 1005 height 17
click at [504, 431] on span "10:58" at bounding box center [515, 549] width 1005 height 17
click at [510, 431] on span "11:17" at bounding box center [515, 549] width 1005 height 17
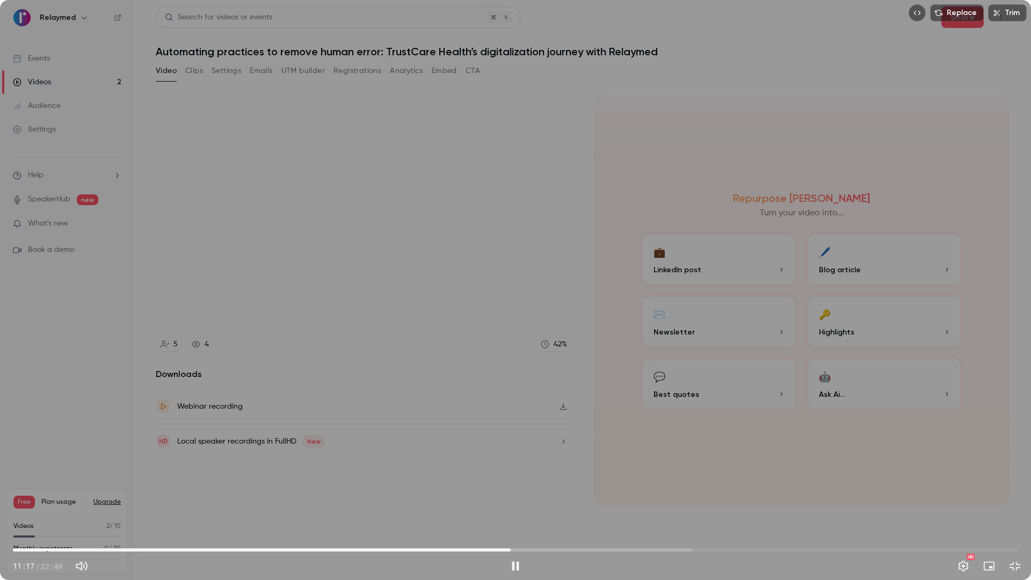
click at [519, 431] on span "11:17" at bounding box center [515, 549] width 1005 height 17
click at [525, 431] on span "11:29" at bounding box center [515, 549] width 1005 height 17
drag, startPoint x: 62, startPoint y: 269, endPoint x: 262, endPoint y: 273, distance: 199.8
click at [261, 273] on div "Replace Trim 11:41 11:41 / 22:49 HD" at bounding box center [515, 290] width 1031 height 580
click at [255, 290] on div "Replace Trim 11:41 11:41 / 22:49 HD" at bounding box center [515, 290] width 1031 height 580
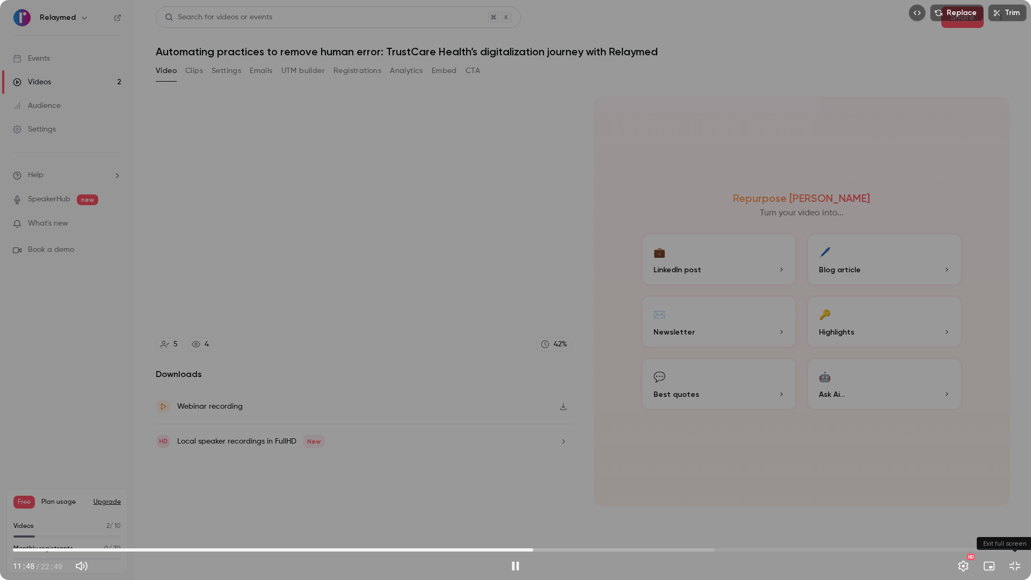
click at [789, 431] on button "Exit full screen" at bounding box center [1014, 565] width 21 height 21
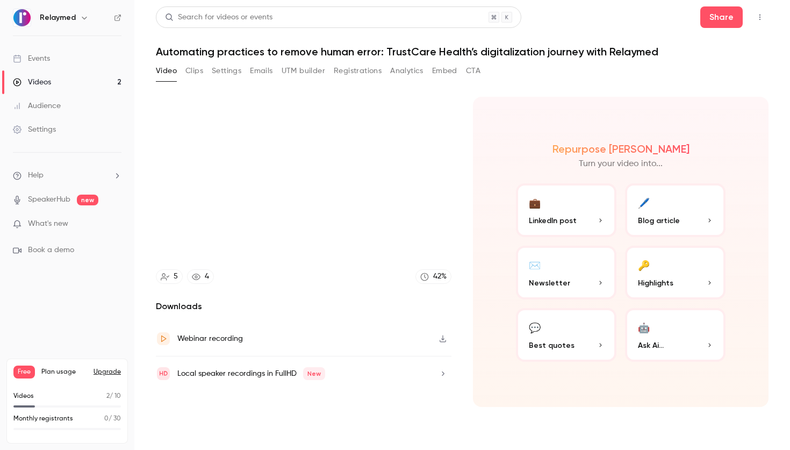
type input "*****"
